Goal: Task Accomplishment & Management: Complete application form

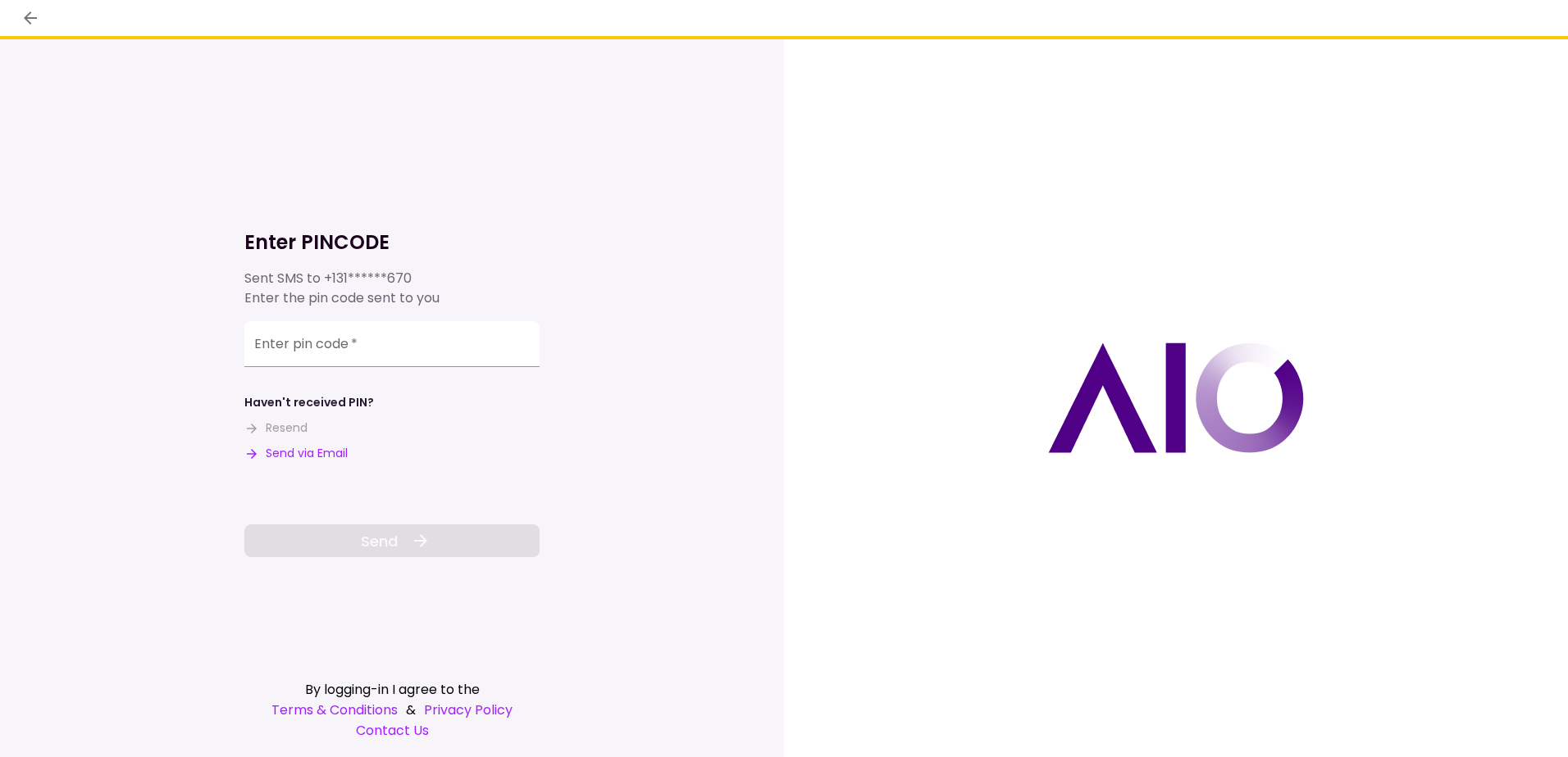
click at [294, 454] on button "Send via Email" at bounding box center [296, 453] width 104 height 17
click at [326, 343] on div "Enter pin code   *" at bounding box center [392, 344] width 295 height 46
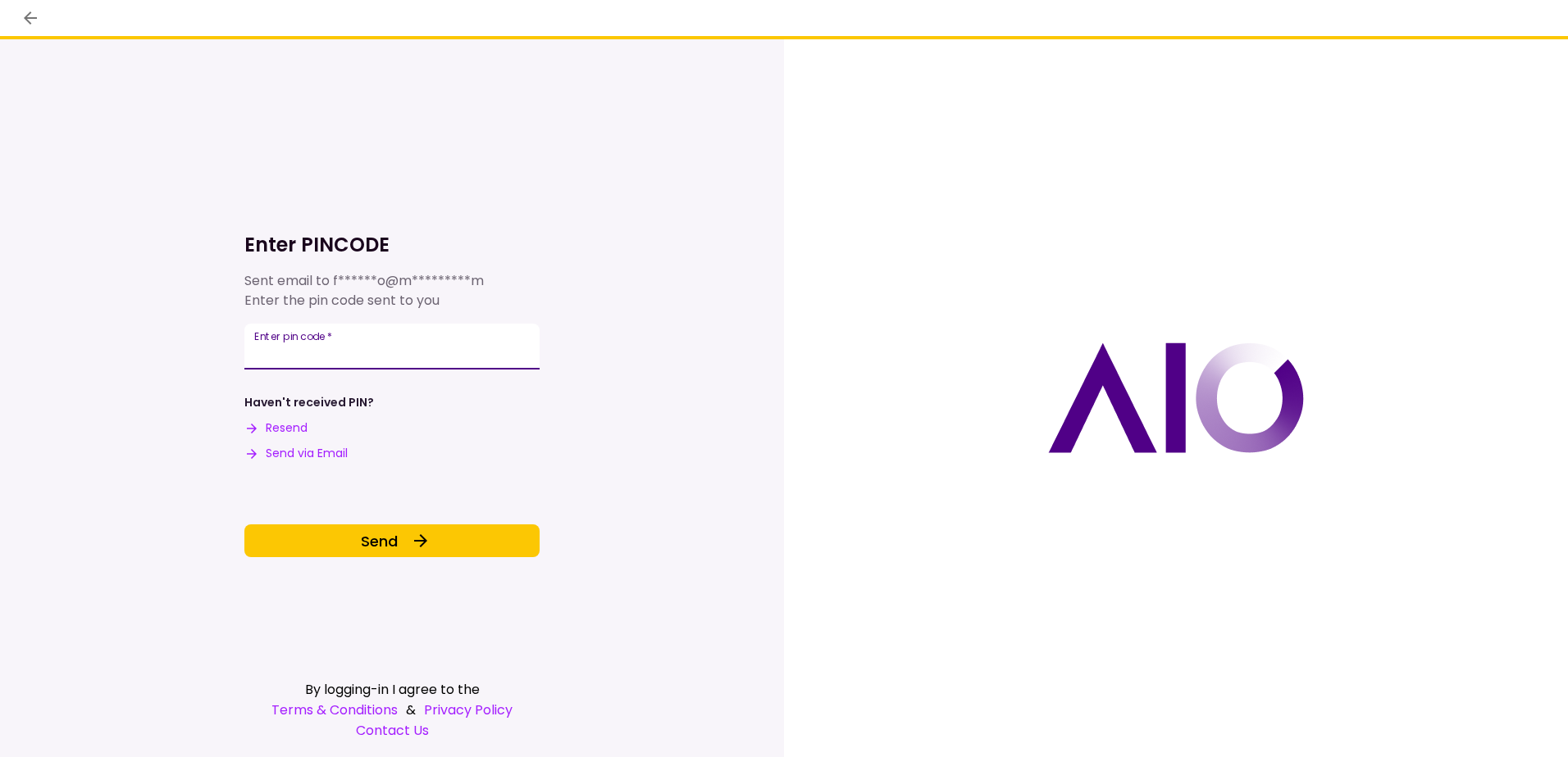
type input "******"
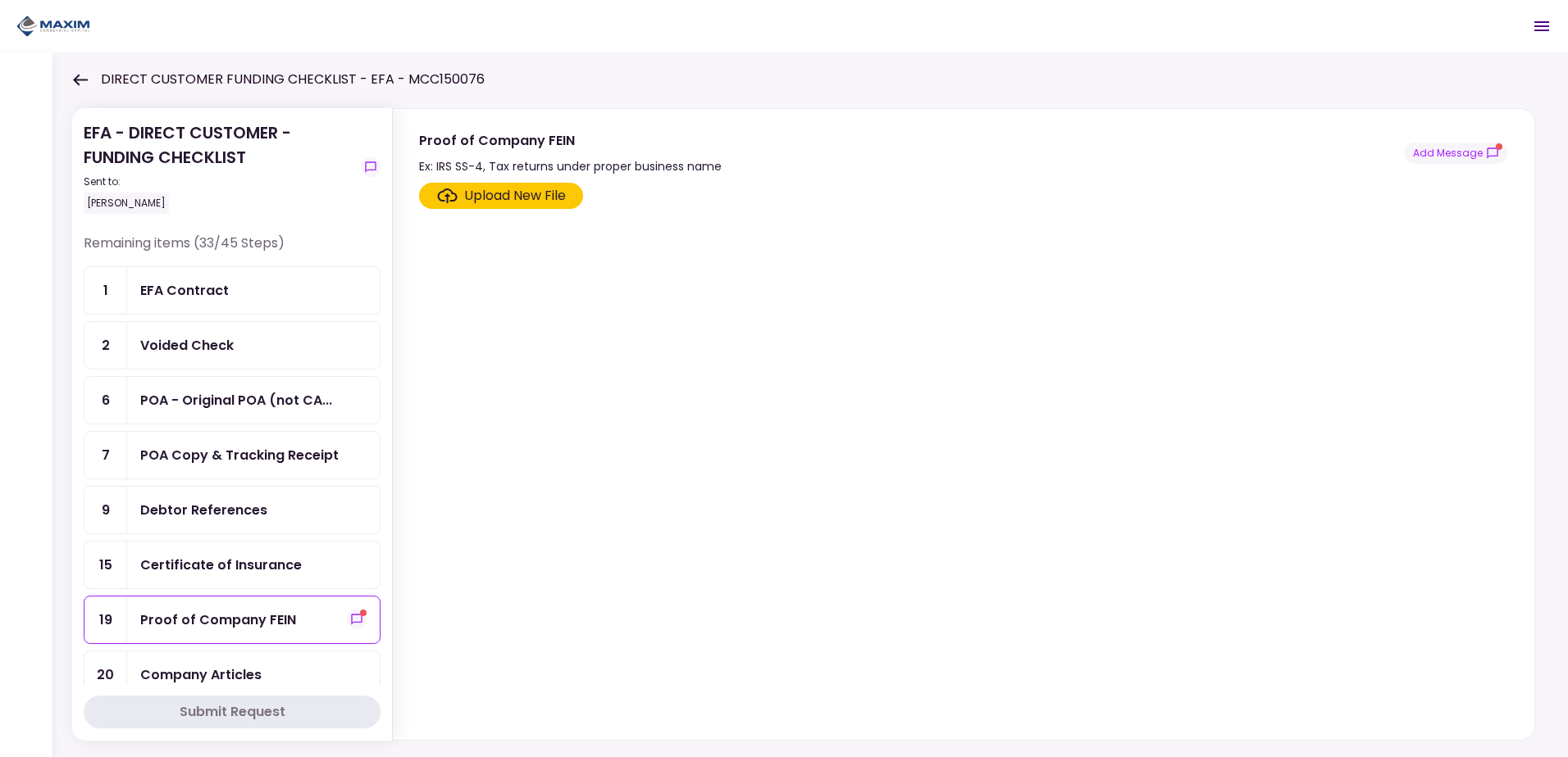
click at [221, 555] on div "Certificate of Insurance" at bounding box center [220, 565] width 161 height 21
click at [199, 511] on div "Debtor References" at bounding box center [203, 510] width 127 height 21
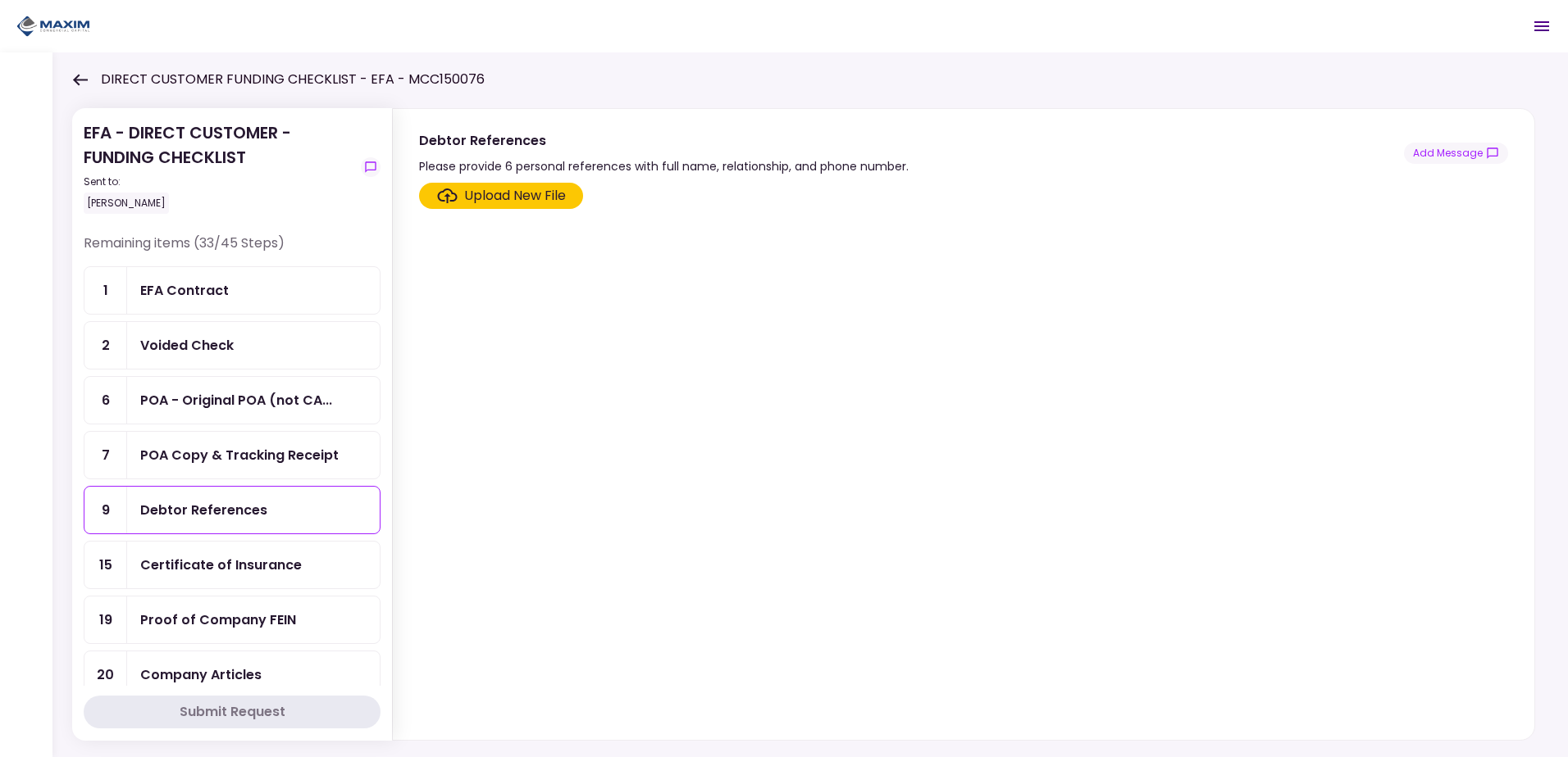
click at [196, 459] on div "POA Copy & Tracking Receipt" at bounding box center [239, 455] width 199 height 21
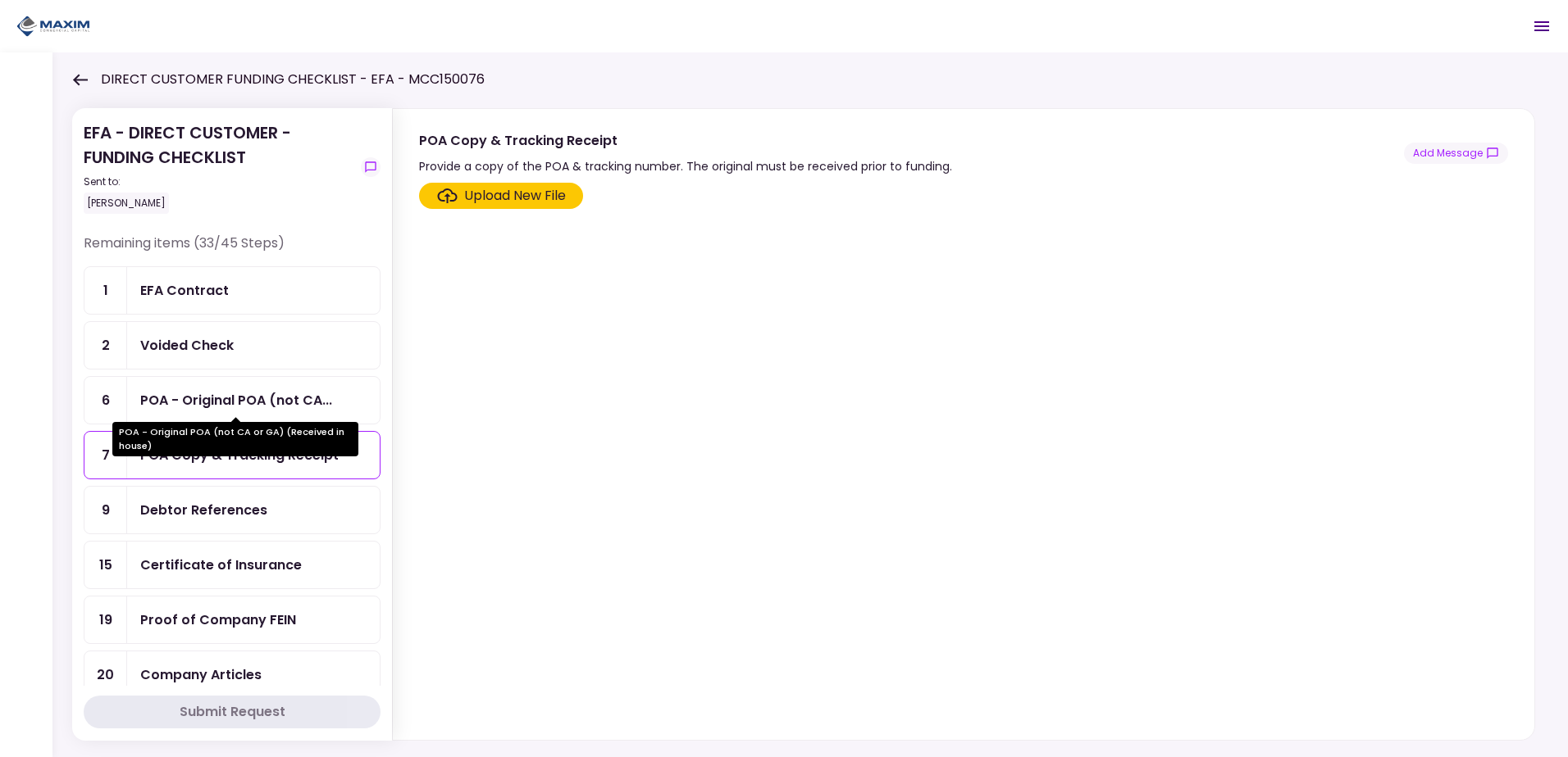
click at [206, 403] on div "POA - Original POA (not CA..." at bounding box center [236, 400] width 192 height 21
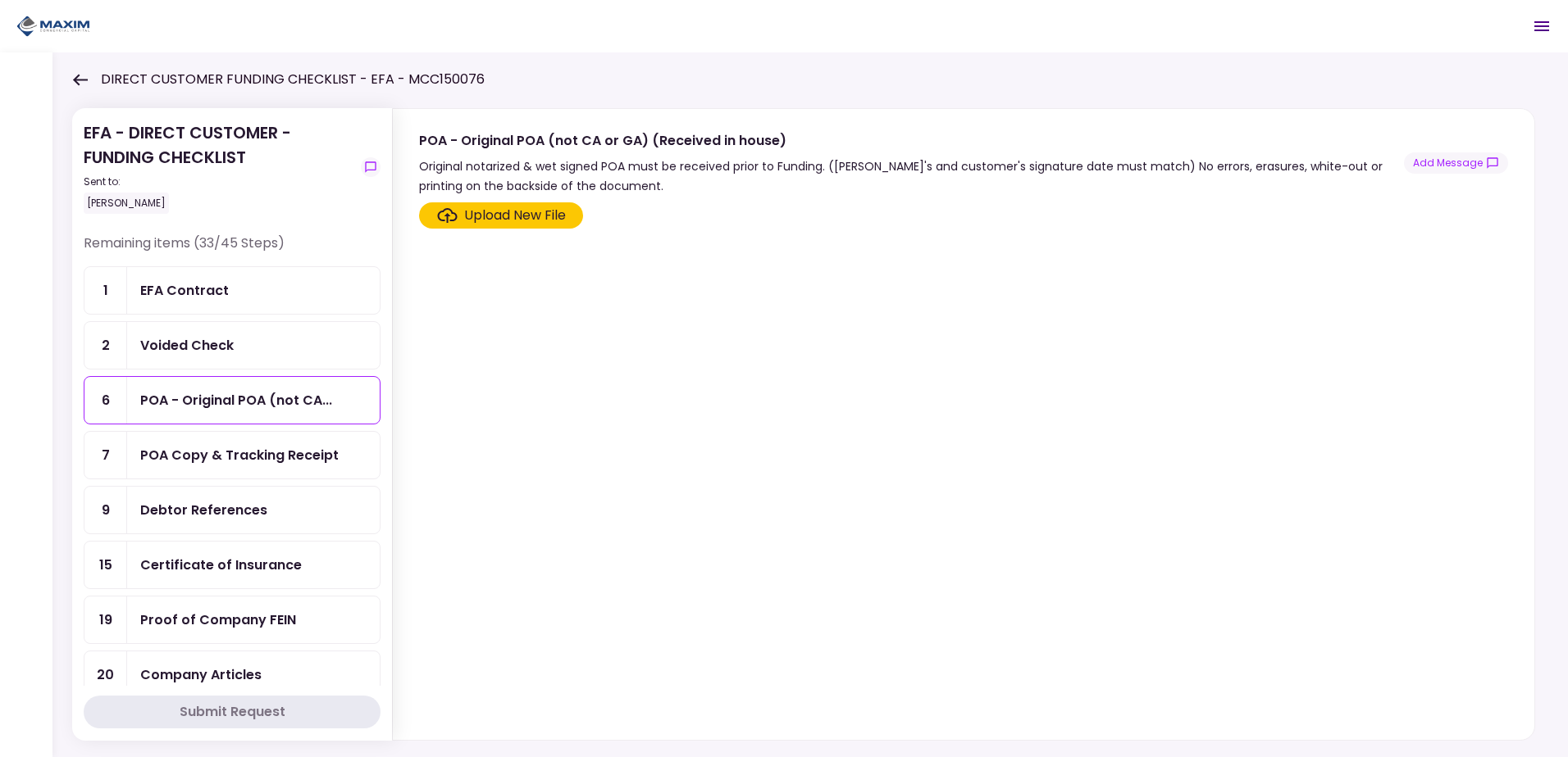
click at [200, 341] on div "Voided Check" at bounding box center [187, 346] width 93 height 21
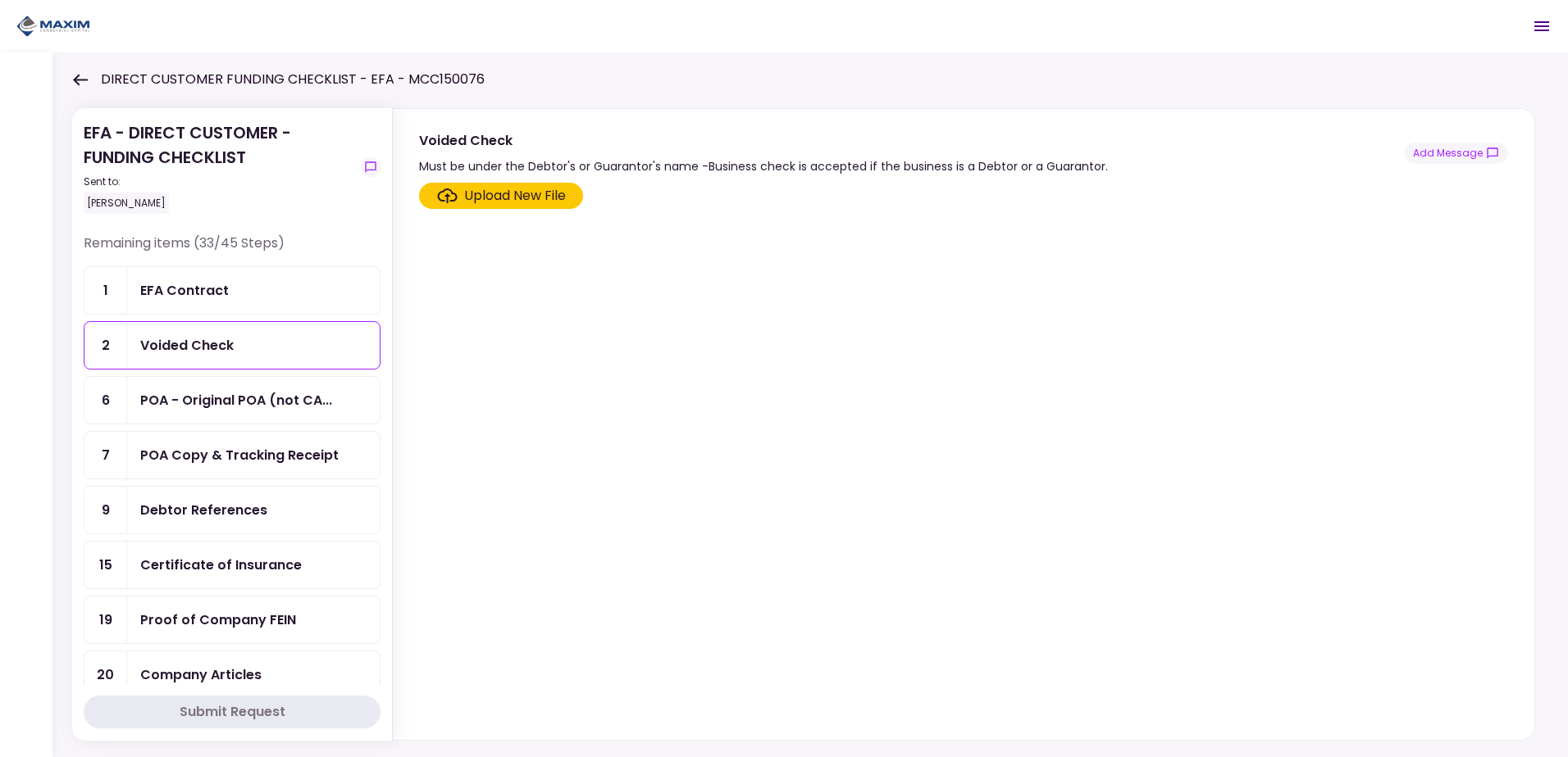
click at [196, 298] on div "EFA Contract" at bounding box center [184, 291] width 89 height 21
click at [207, 345] on div "Voided Check" at bounding box center [187, 346] width 93 height 21
click at [217, 673] on div "Company Articles" at bounding box center [201, 675] width 121 height 21
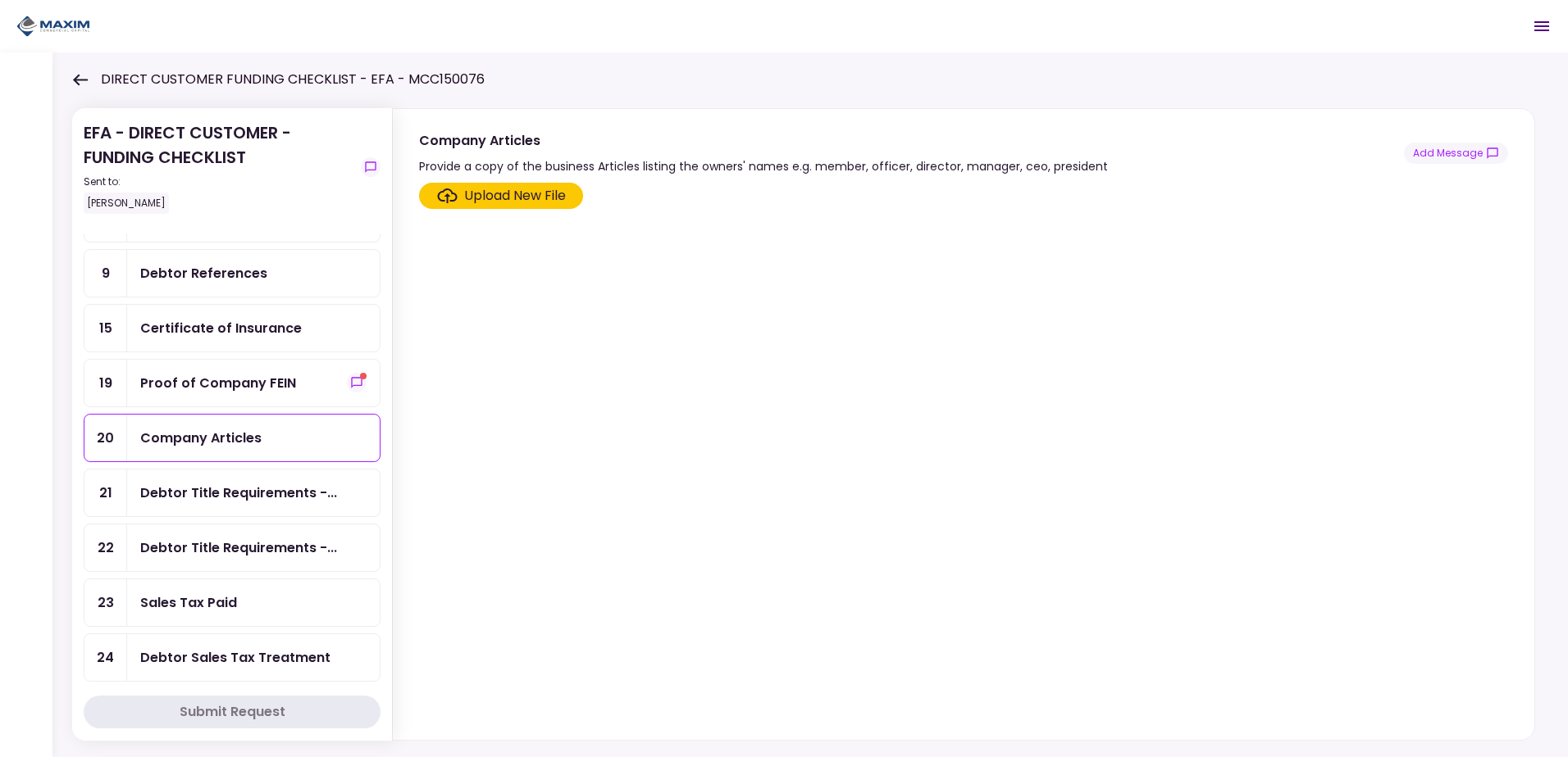
scroll to position [246, 0]
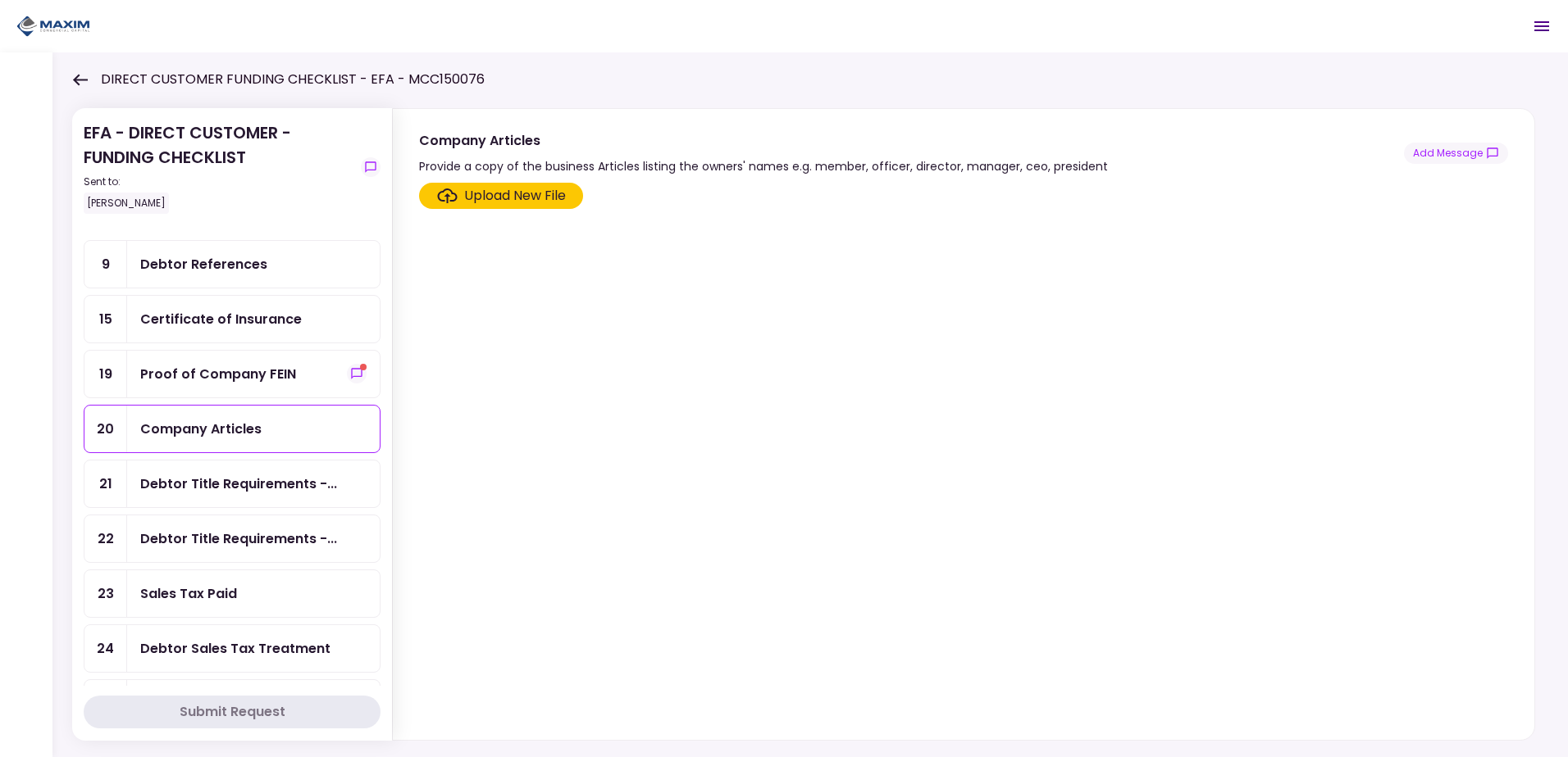
click at [220, 429] on div "Company Articles" at bounding box center [201, 429] width 121 height 21
click at [488, 191] on div "Upload New File" at bounding box center [515, 196] width 102 height 20
click at [0, 0] on input "Upload New File" at bounding box center [0, 0] width 0 height 0
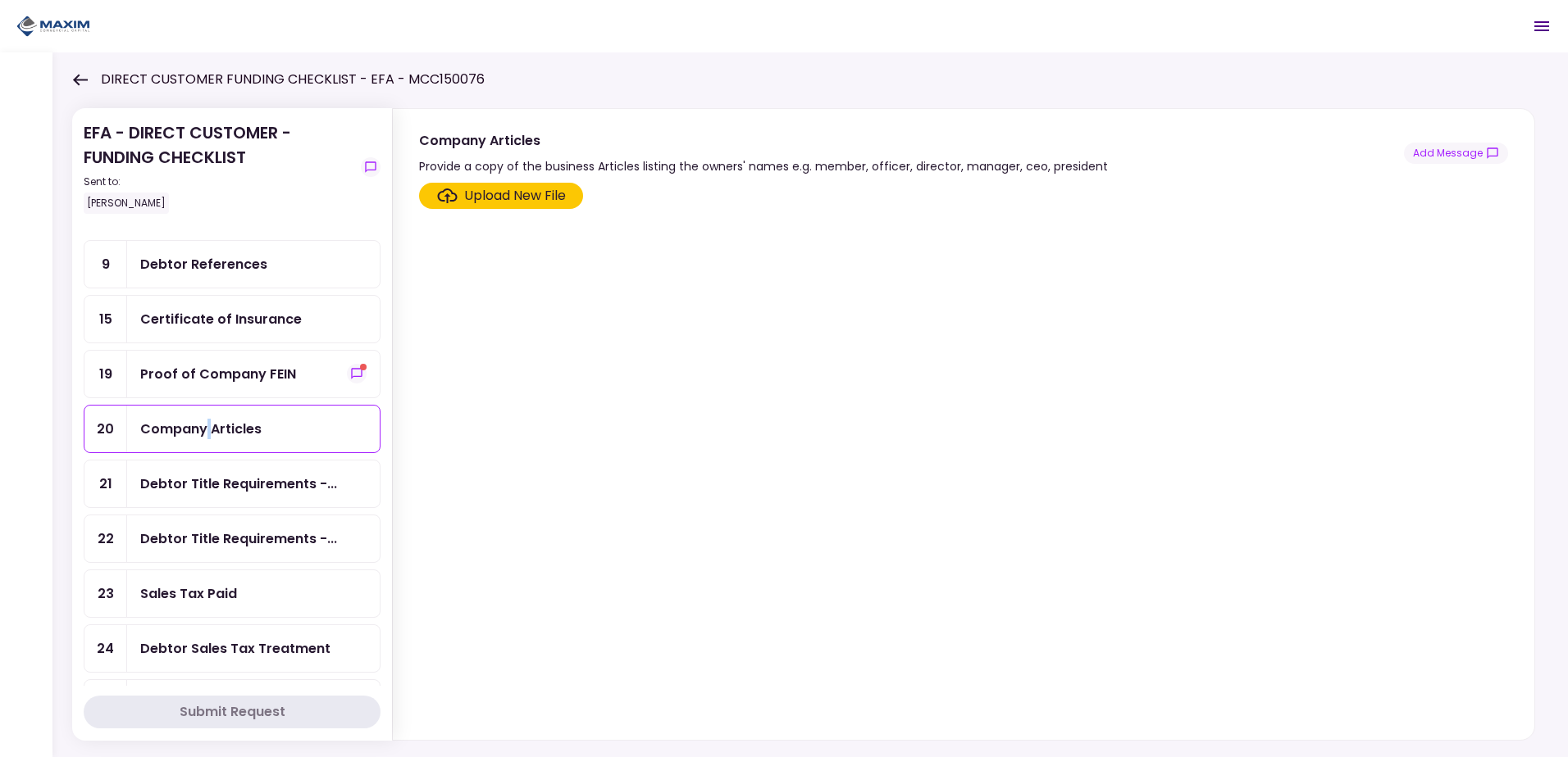
click at [480, 195] on div "Upload New File" at bounding box center [515, 196] width 102 height 20
click at [0, 0] on input "Upload New File" at bounding box center [0, 0] width 0 height 0
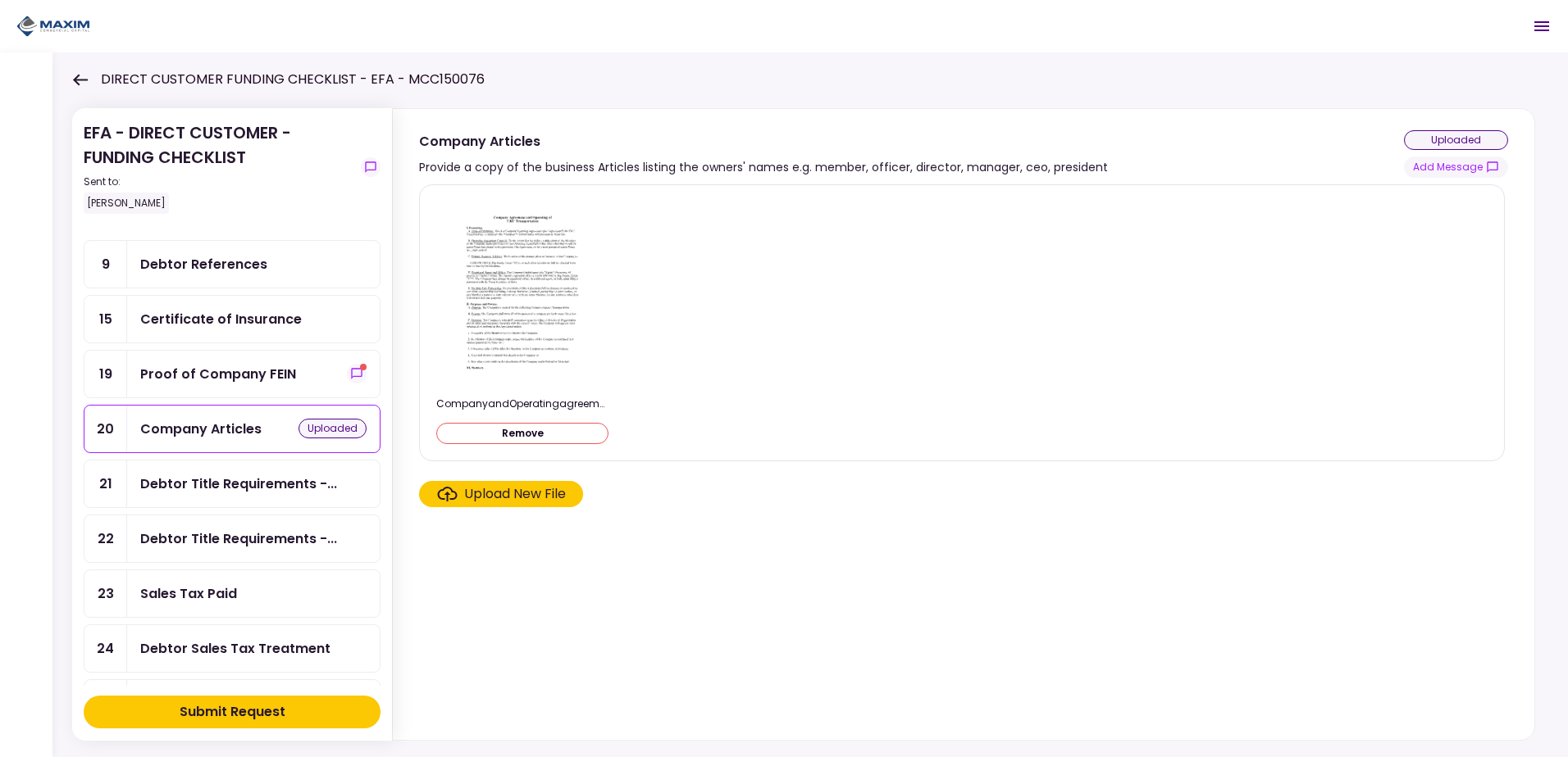
click at [594, 604] on section "CompanyandOperatingagreement.pdf Remove Upload New File" at bounding box center [963, 459] width 1089 height 549
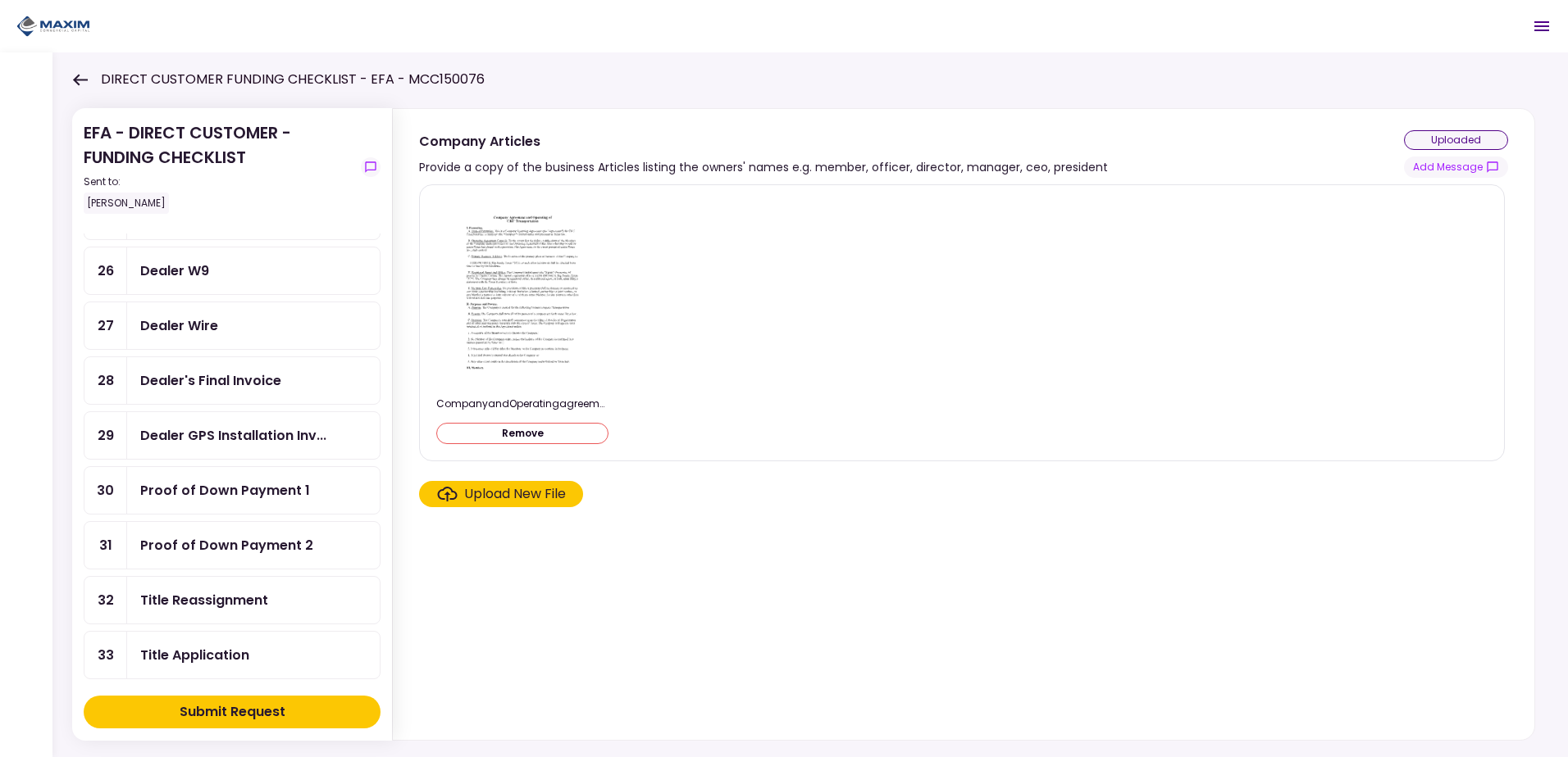
scroll to position [491, 0]
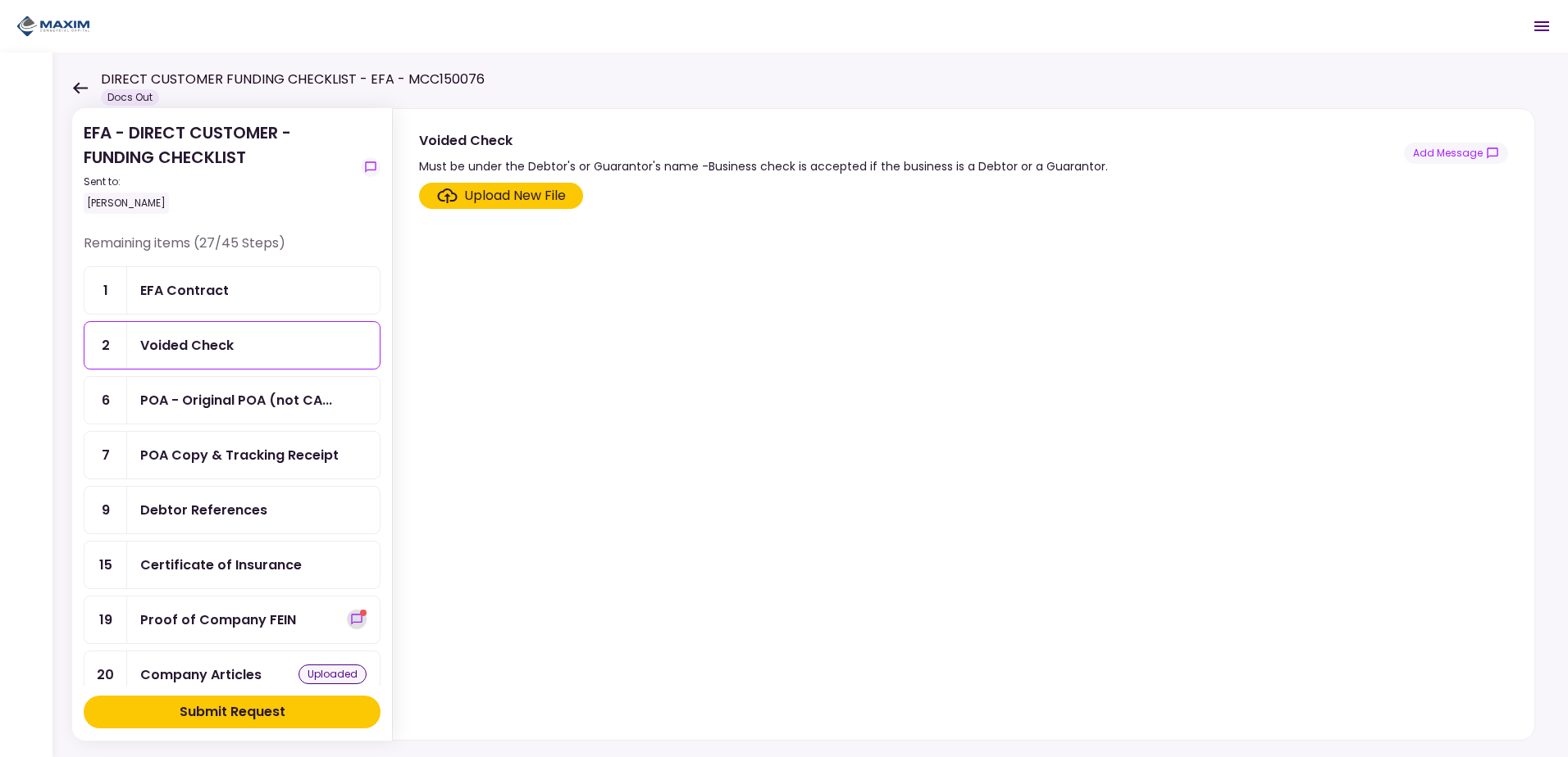
click at [352, 618] on icon "show-messages" at bounding box center [356, 620] width 13 height 13
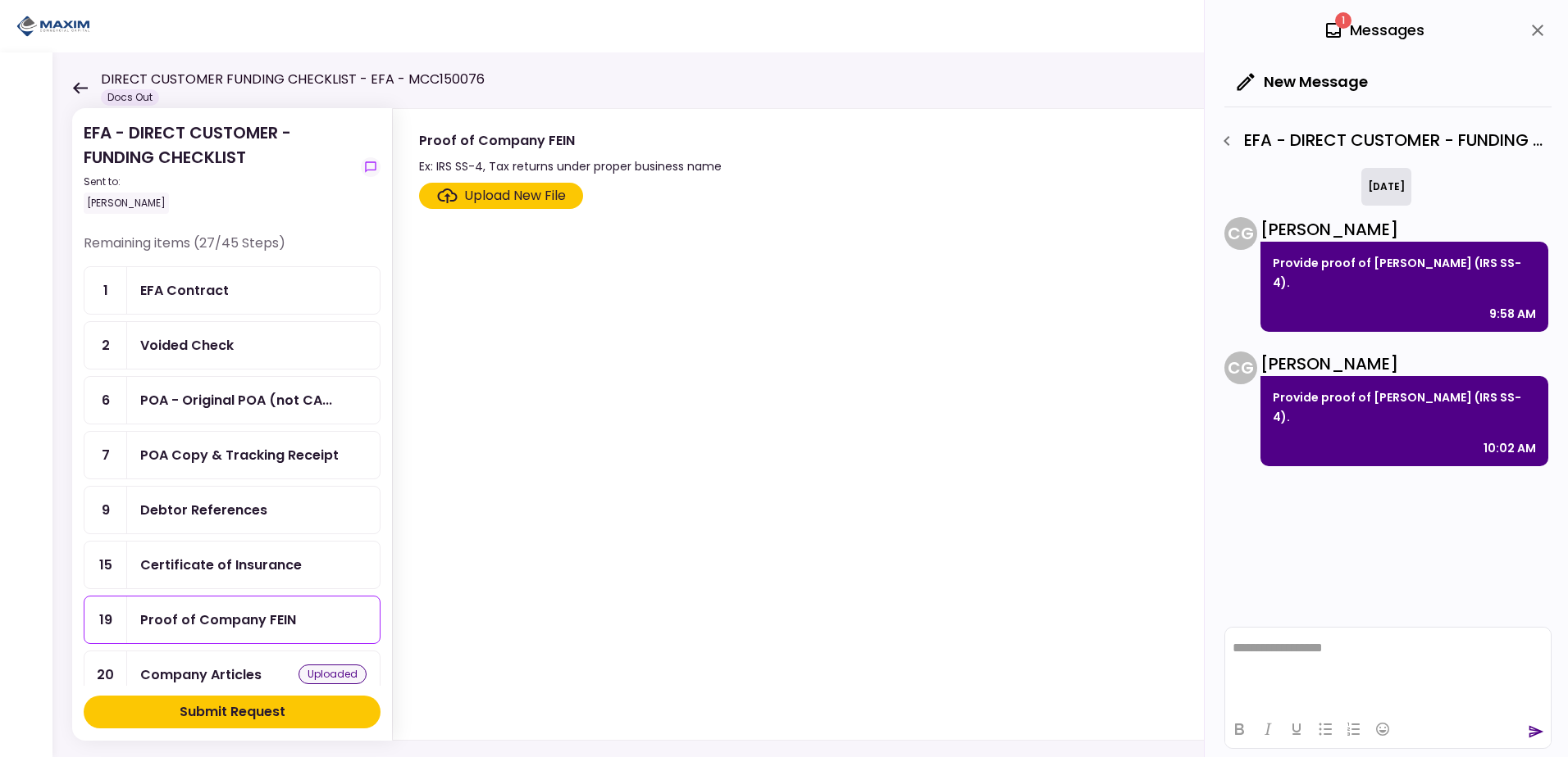
click at [673, 381] on section "Upload New File" at bounding box center [963, 458] width 1089 height 551
click at [78, 86] on icon at bounding box center [79, 88] width 16 height 12
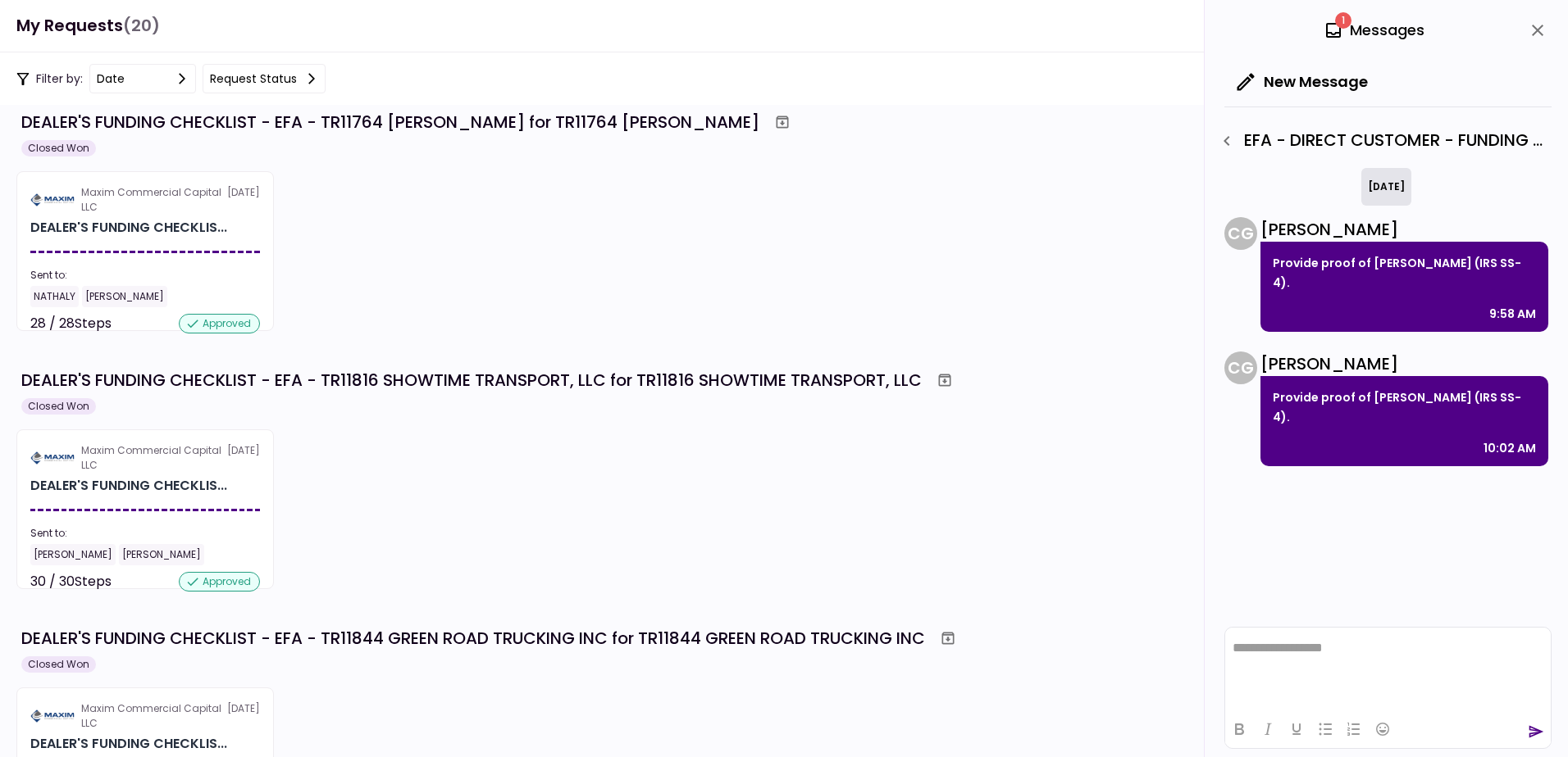
scroll to position [1066, 0]
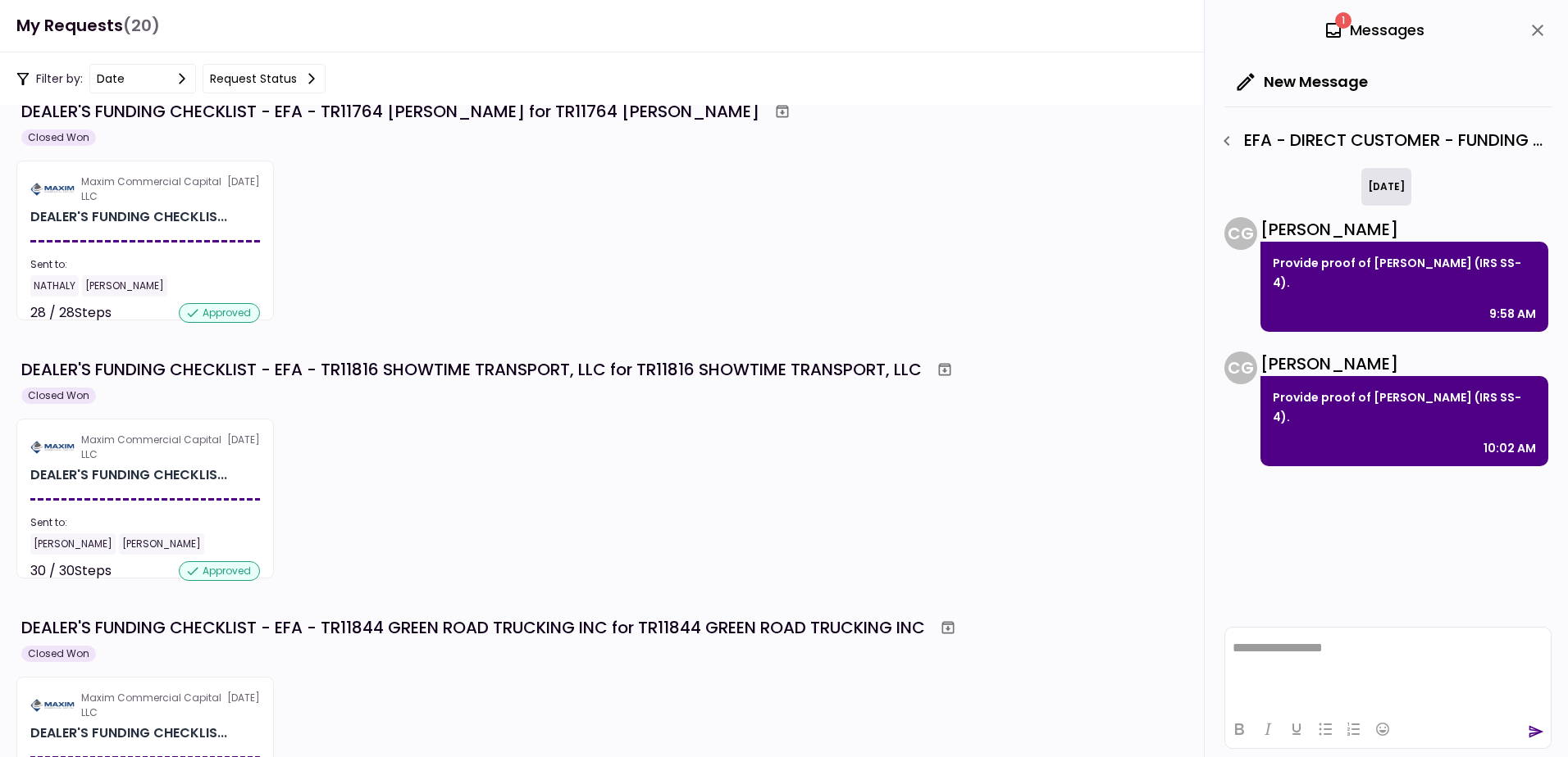
click at [1533, 26] on icon "close" at bounding box center [1537, 30] width 11 height 11
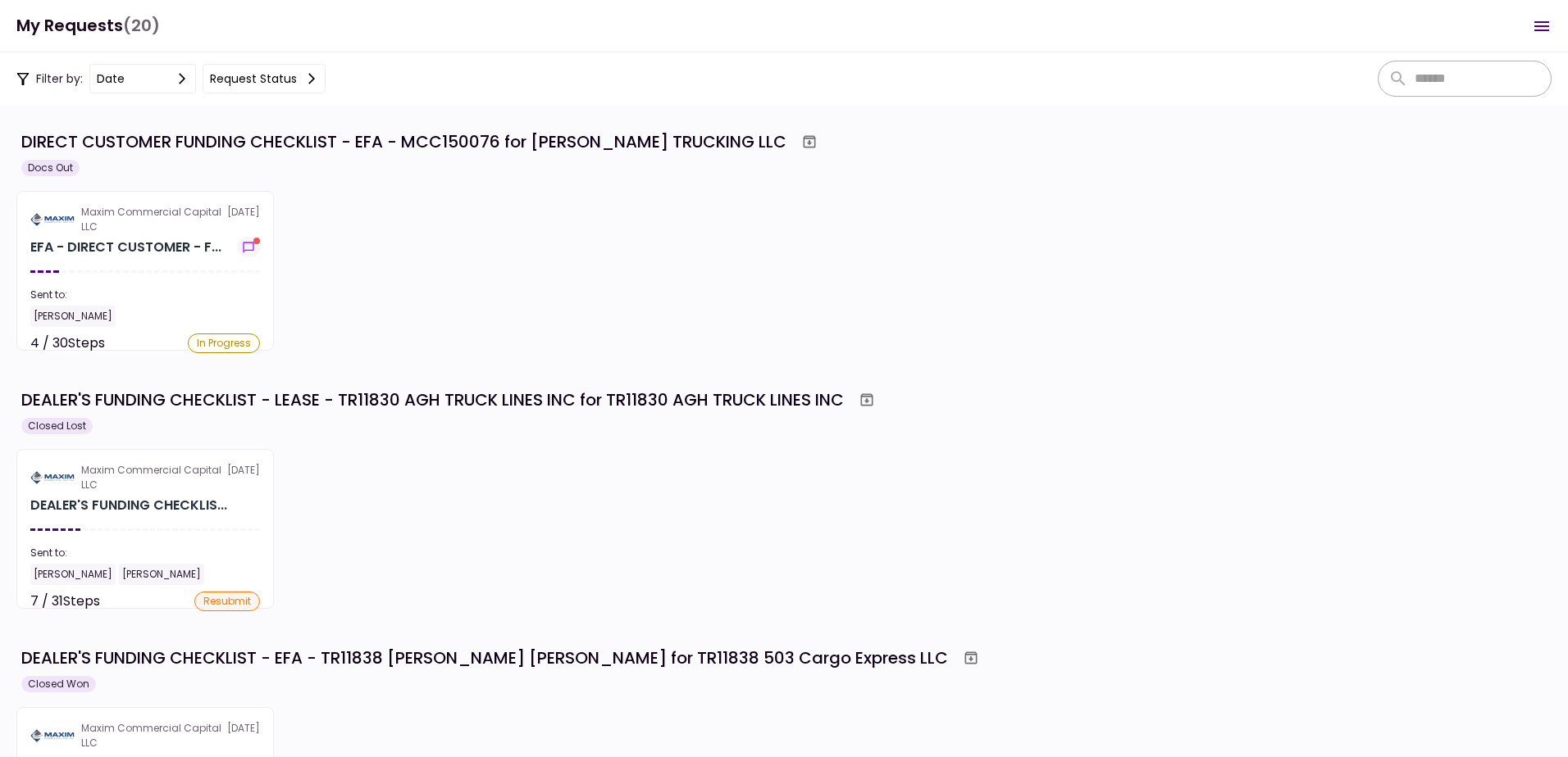
scroll to position [0, 0]
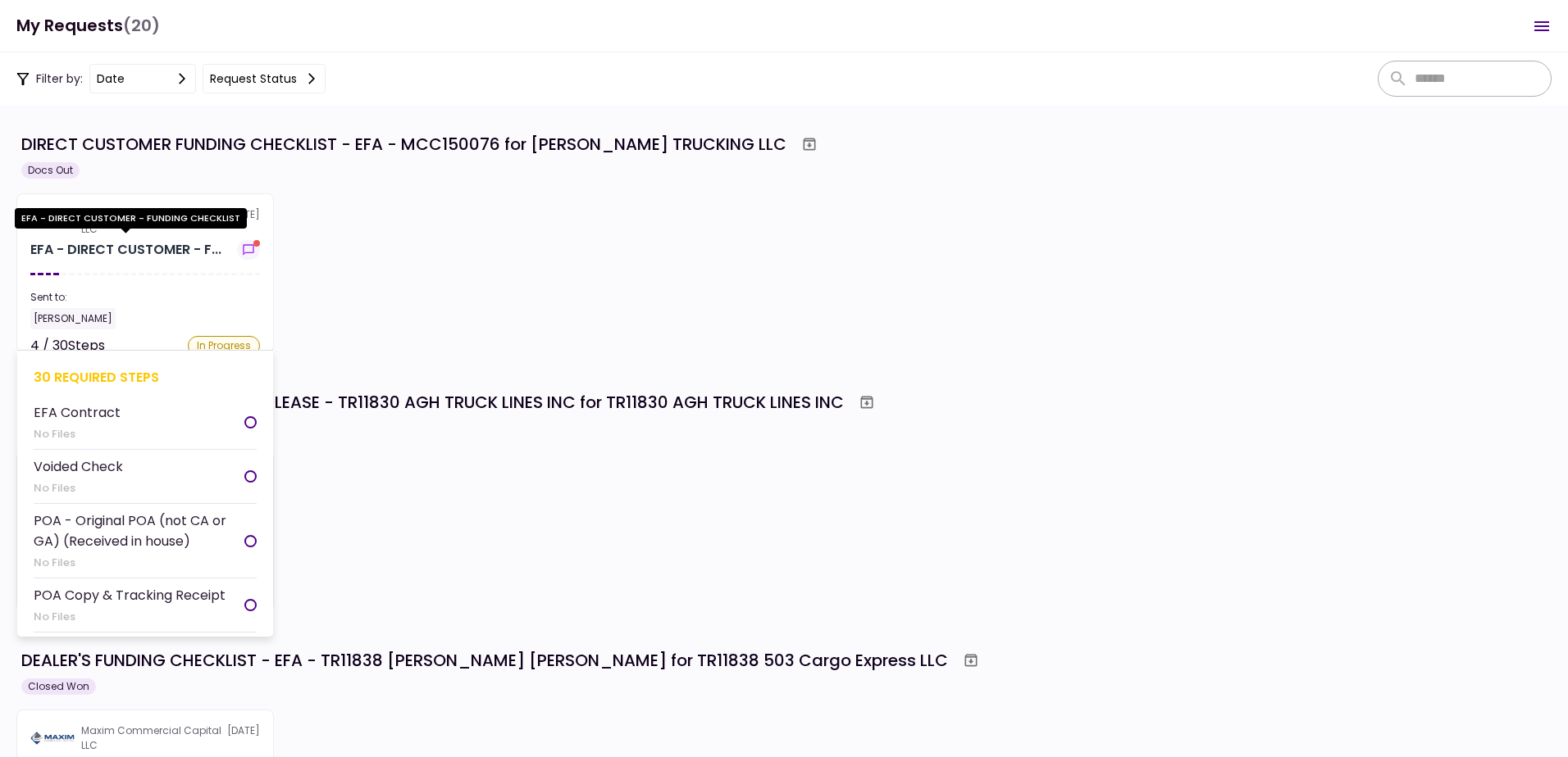
click at [104, 246] on div "EFA - DIRECT CUSTOMER - F..." at bounding box center [126, 250] width 191 height 20
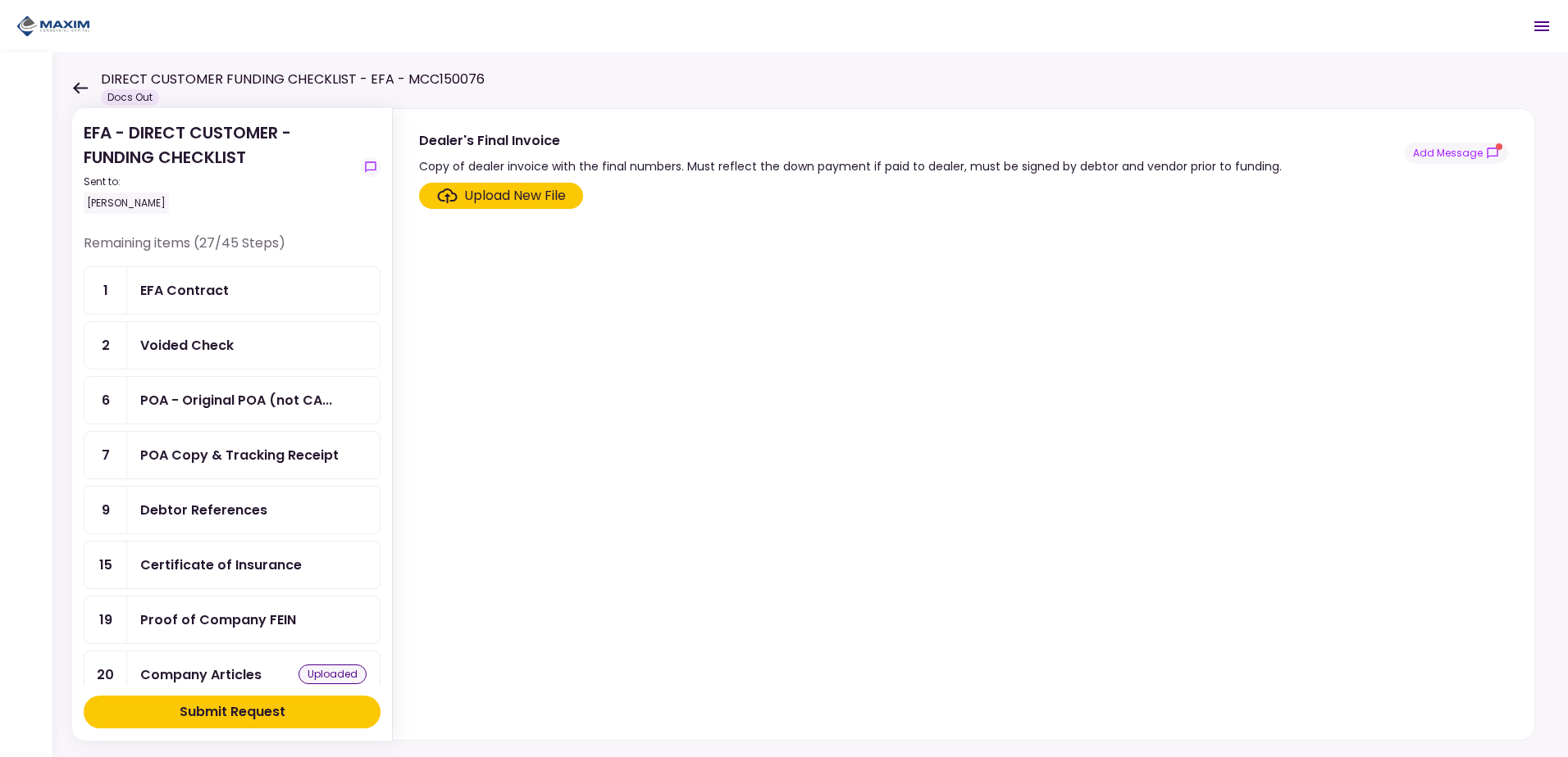
click at [77, 89] on icon at bounding box center [80, 88] width 15 height 11
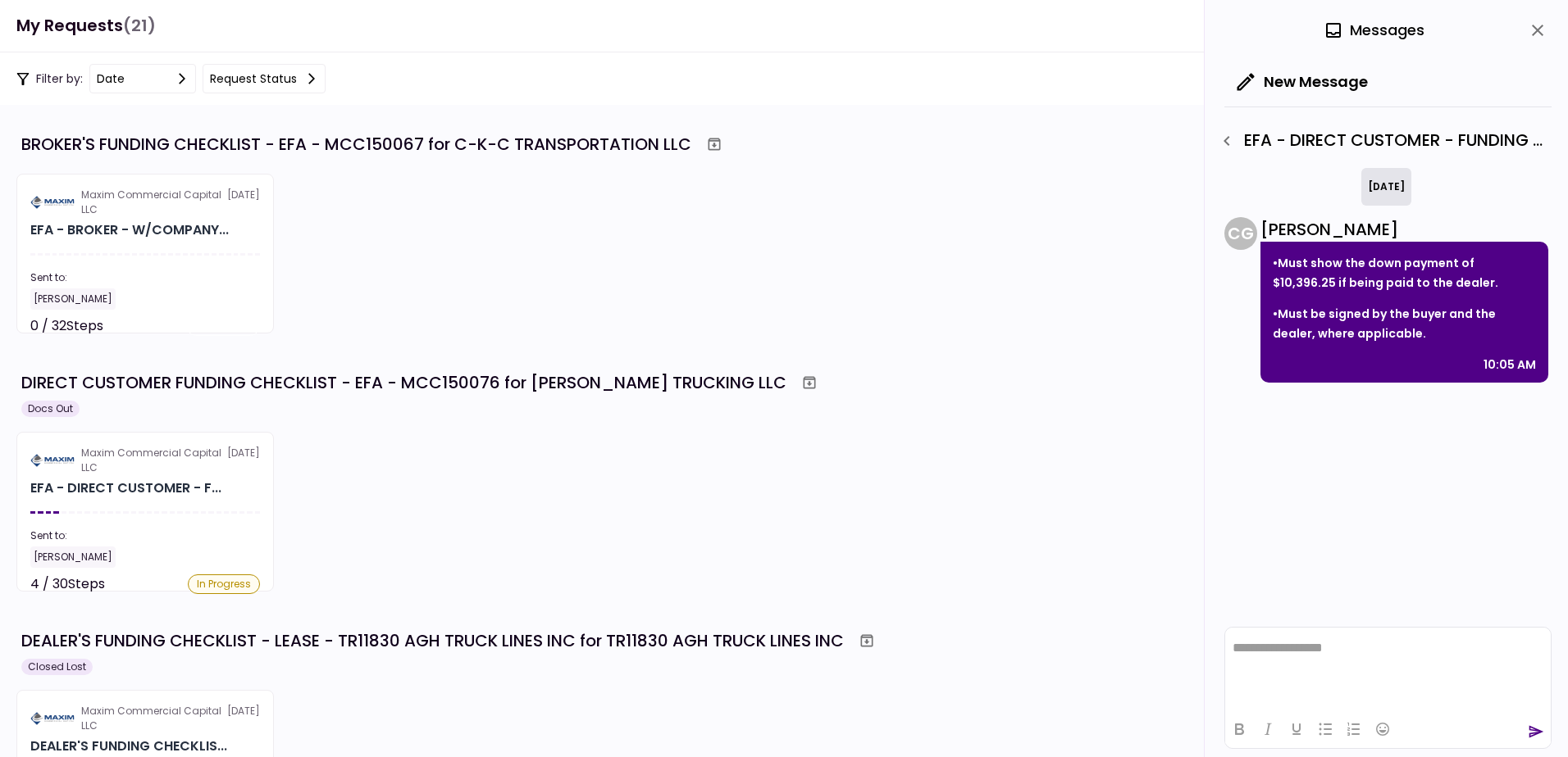
click at [153, 143] on div "BROKER'S FUNDING CHECKLIST - EFA - MCC150067 for C-K-C TRANSPORTATION LLC" at bounding box center [356, 145] width 670 height 24
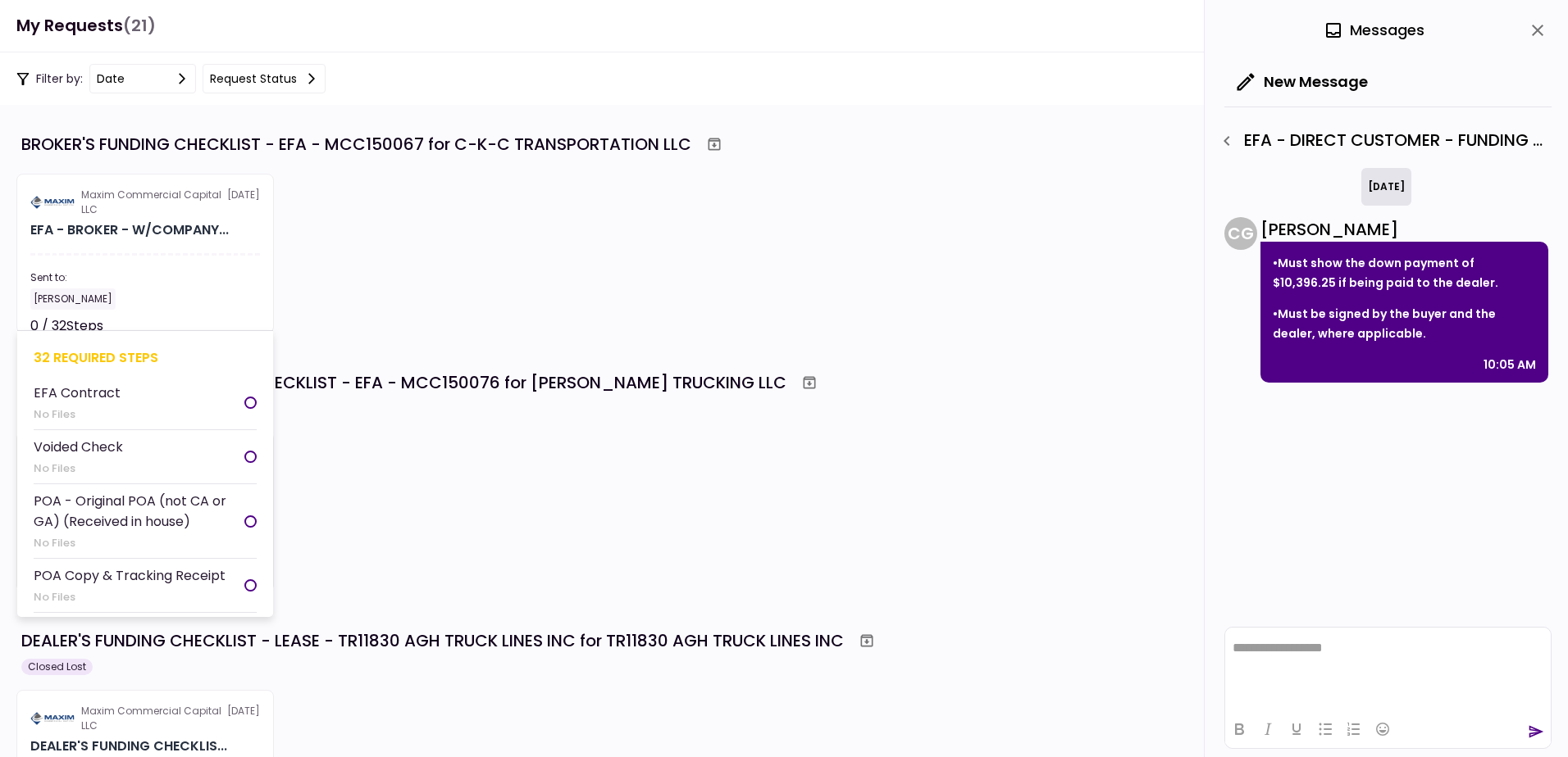
click at [144, 217] on section "Maxim Commercial Capital LLC 23 Sep EFA - BROKER - W/COMPANY... Sent to: Fernad…" at bounding box center [146, 253] width 257 height 159
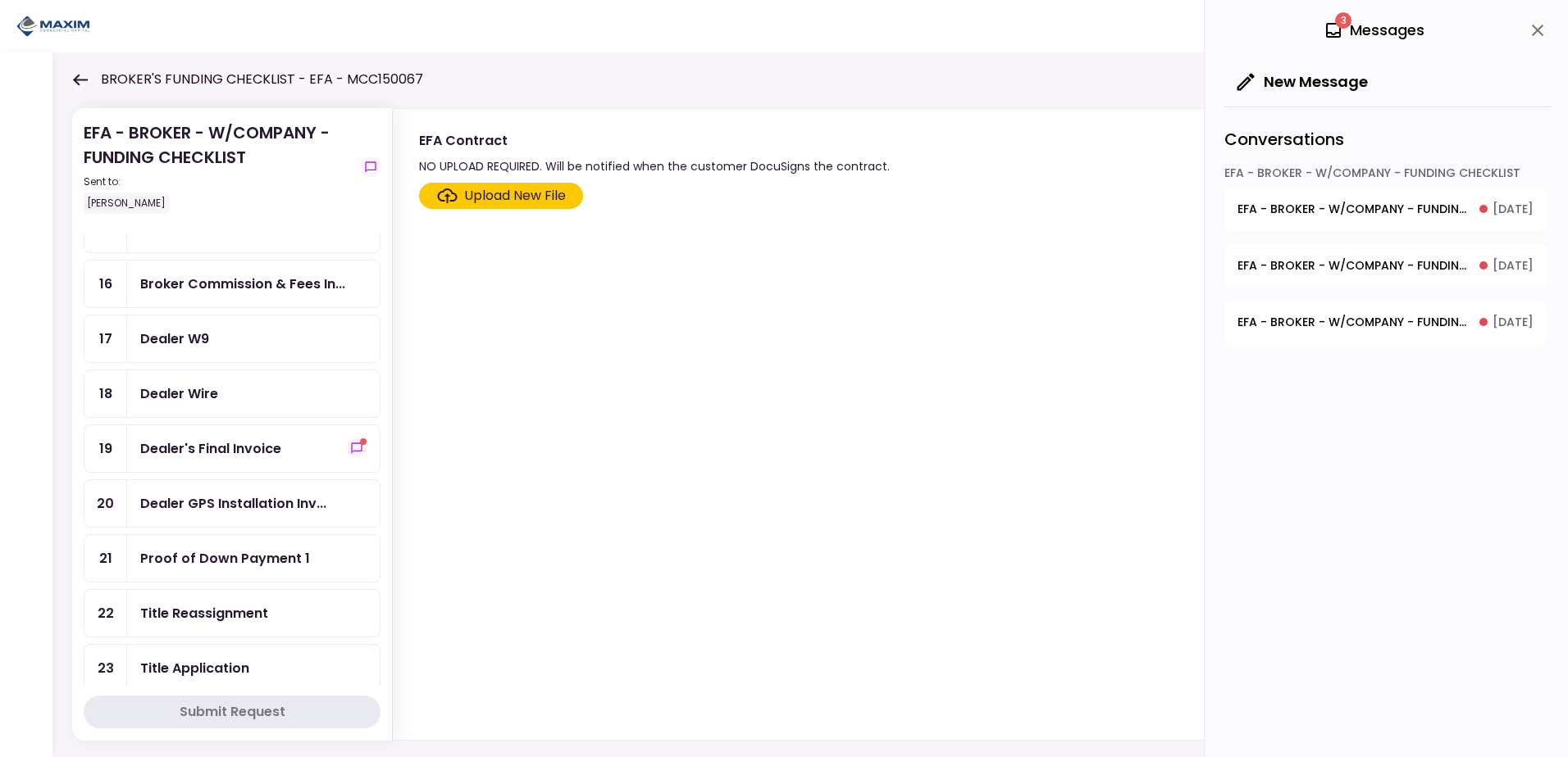
scroll to position [1148, 0]
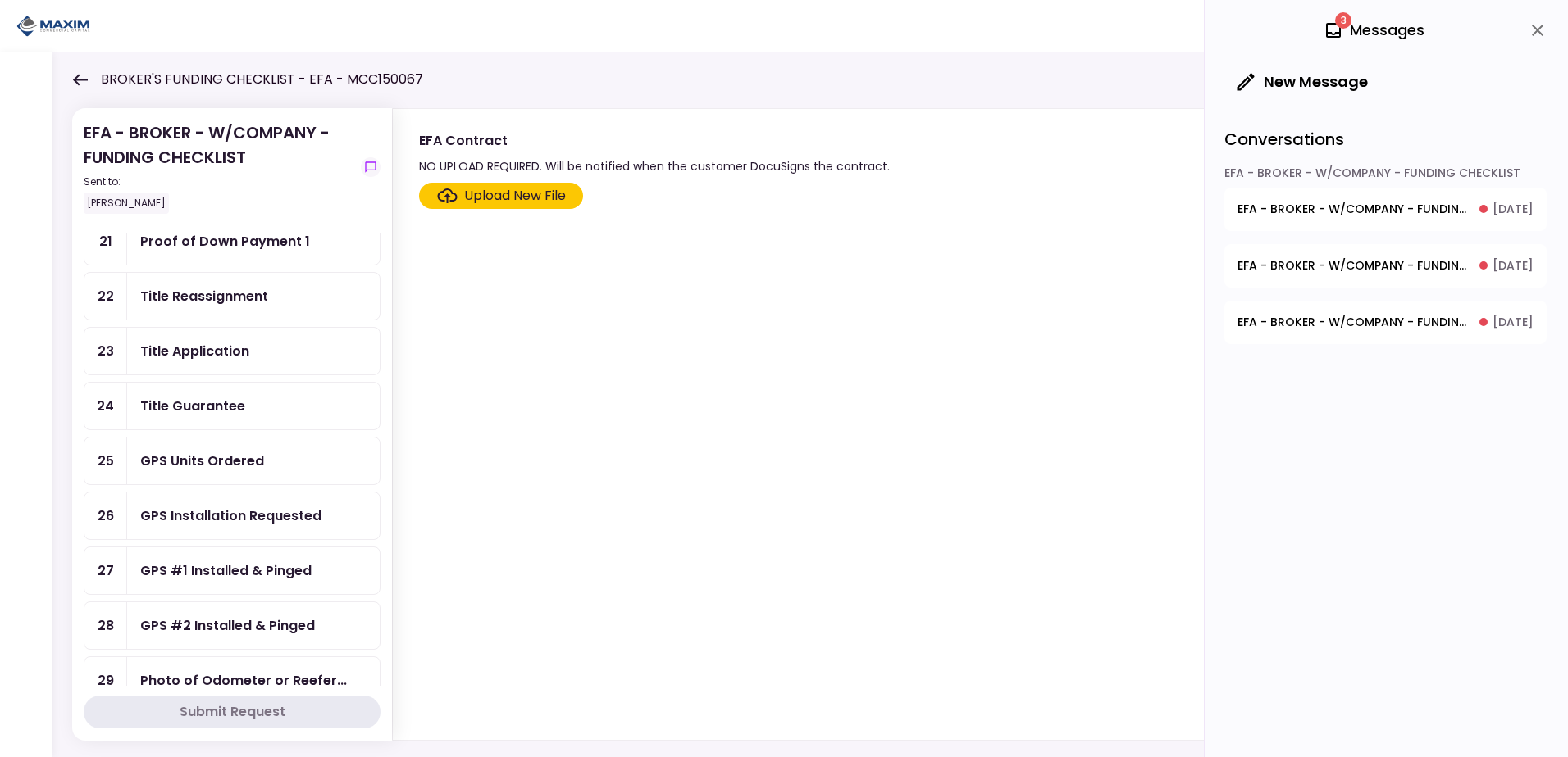
click at [212, 461] on div "GPS Units Ordered" at bounding box center [201, 461] width 124 height 21
click at [508, 200] on div "Upload New File" at bounding box center [515, 196] width 102 height 20
click at [0, 0] on input "Upload New File" at bounding box center [0, 0] width 0 height 0
click at [498, 193] on div "Upload New File" at bounding box center [515, 196] width 102 height 20
click at [0, 0] on input "Upload New File" at bounding box center [0, 0] width 0 height 0
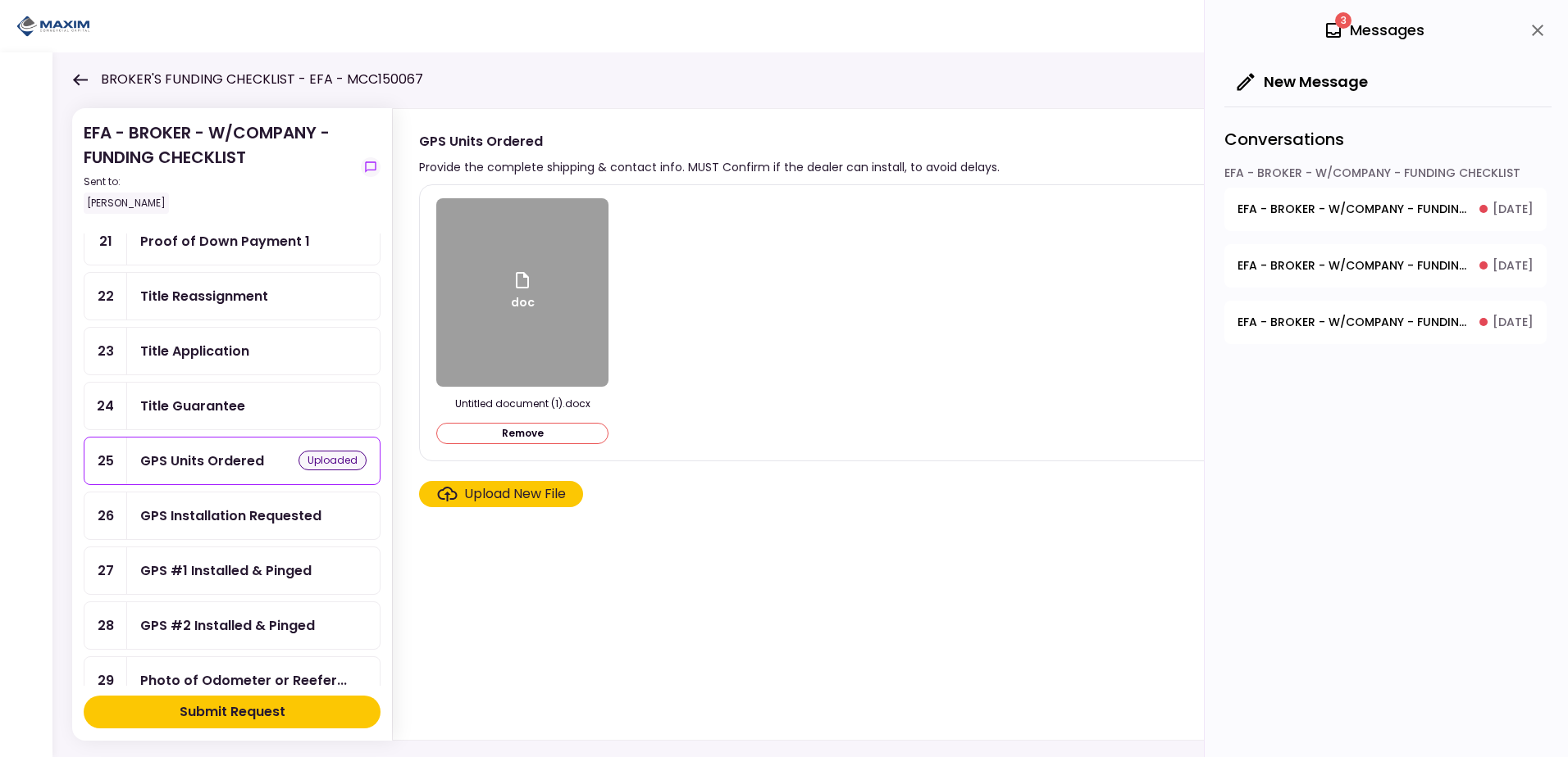
click at [776, 302] on div "doc Untitled document (1).docx Remove" at bounding box center [962, 323] width 1051 height 249
click at [512, 491] on div "Upload New File" at bounding box center [515, 494] width 102 height 20
click at [0, 0] on input "Upload New File" at bounding box center [0, 0] width 0 height 0
click at [519, 592] on section "doc Untitled document (1).docx Remove Upload New File" at bounding box center [963, 459] width 1089 height 549
click at [248, 529] on div "GPS Installation Requested" at bounding box center [253, 516] width 253 height 47
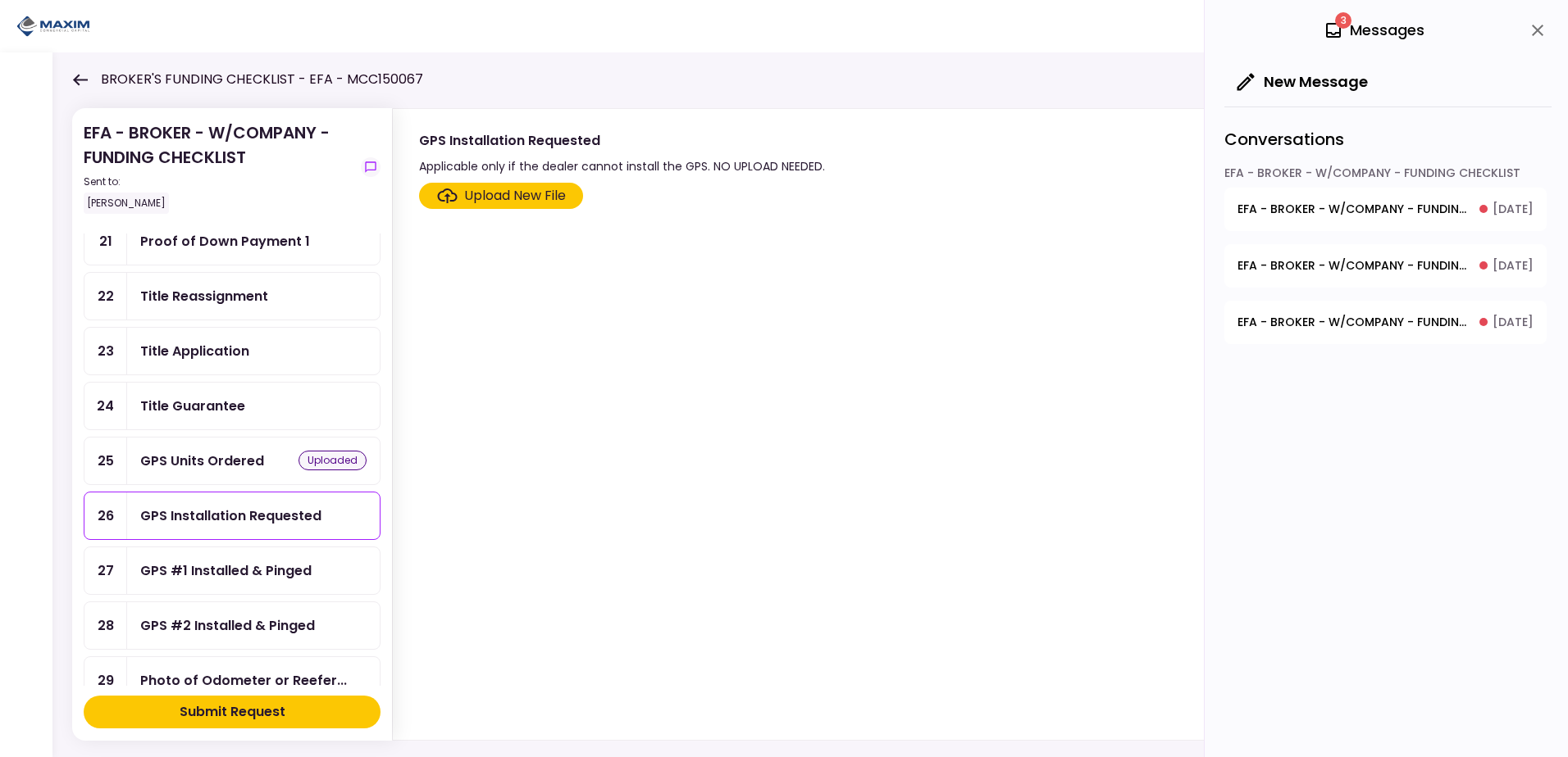
click at [238, 469] on div "GPS Units Ordered" at bounding box center [201, 461] width 124 height 21
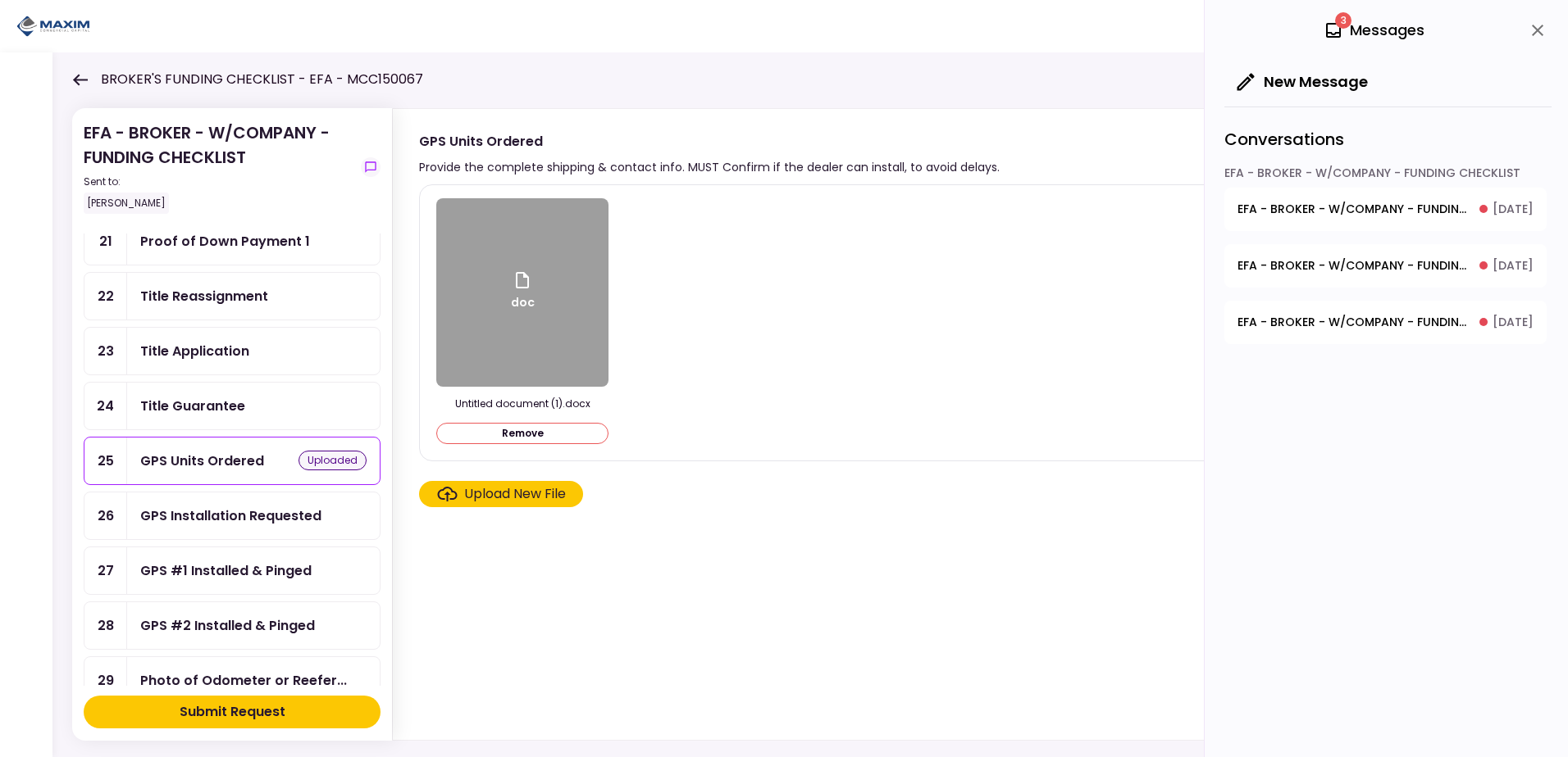
click at [583, 266] on div "doc" at bounding box center [522, 293] width 173 height 188
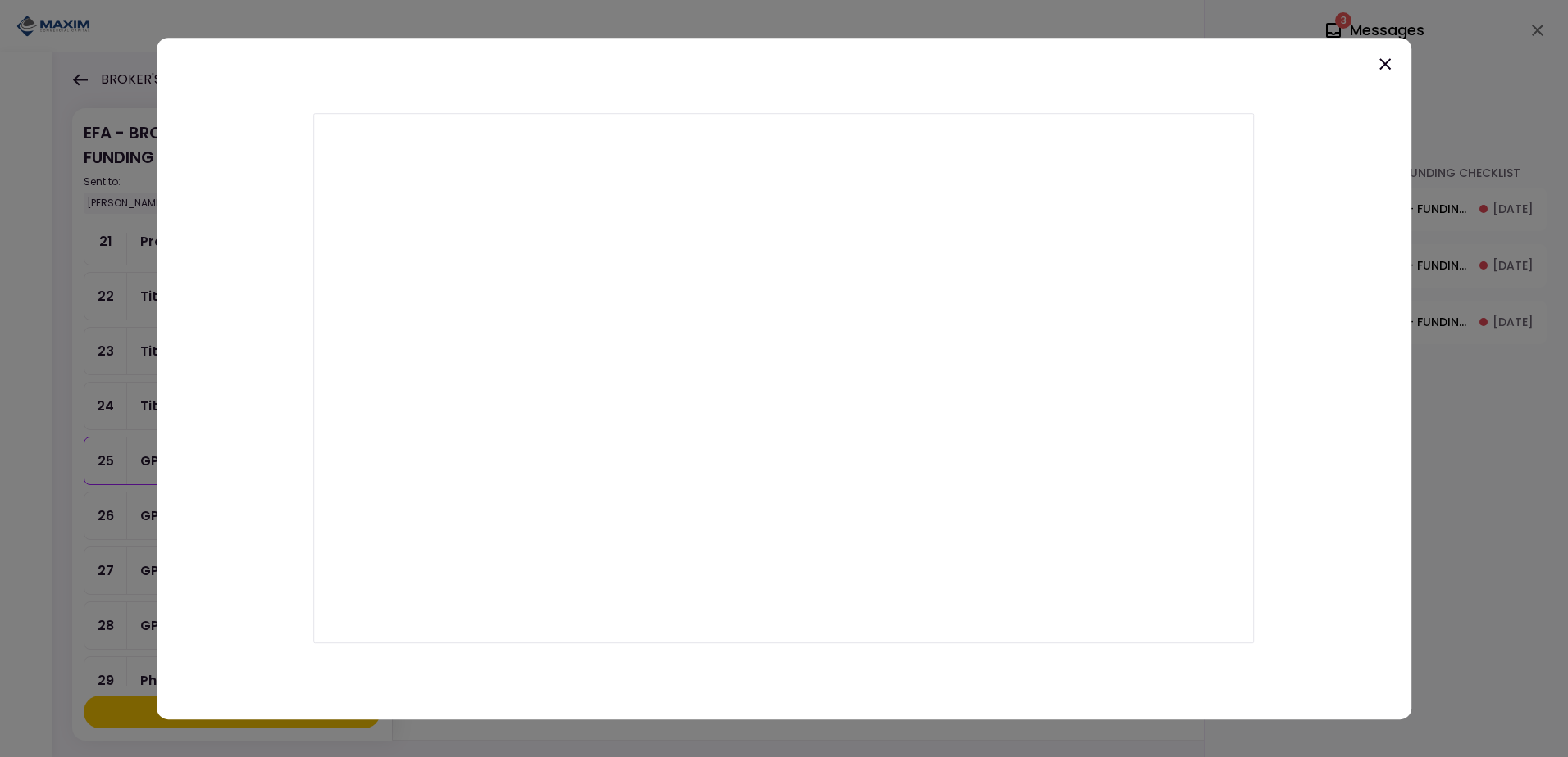
click at [97, 41] on div at bounding box center [784, 378] width 1568 height 757
